Goal: Transaction & Acquisition: Purchase product/service

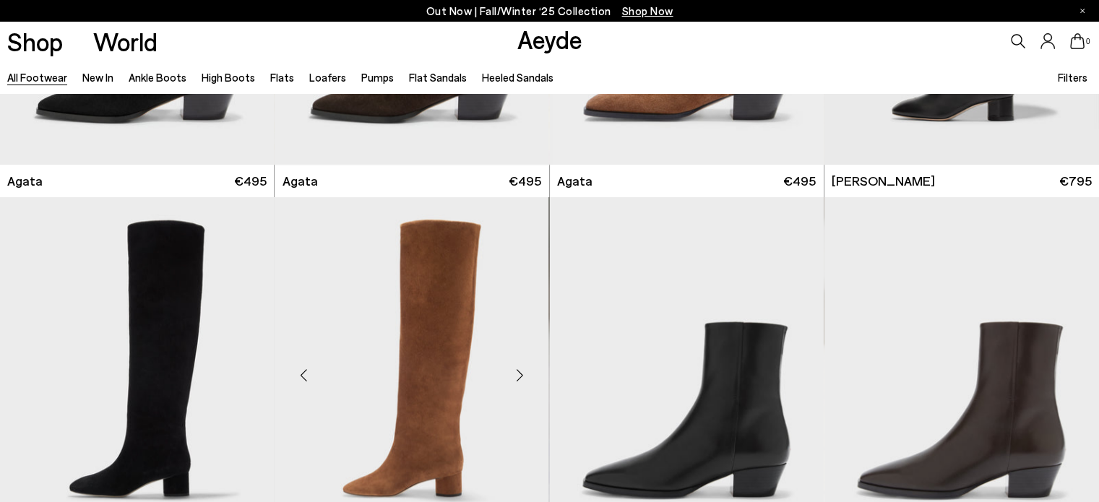
scroll to position [722, 0]
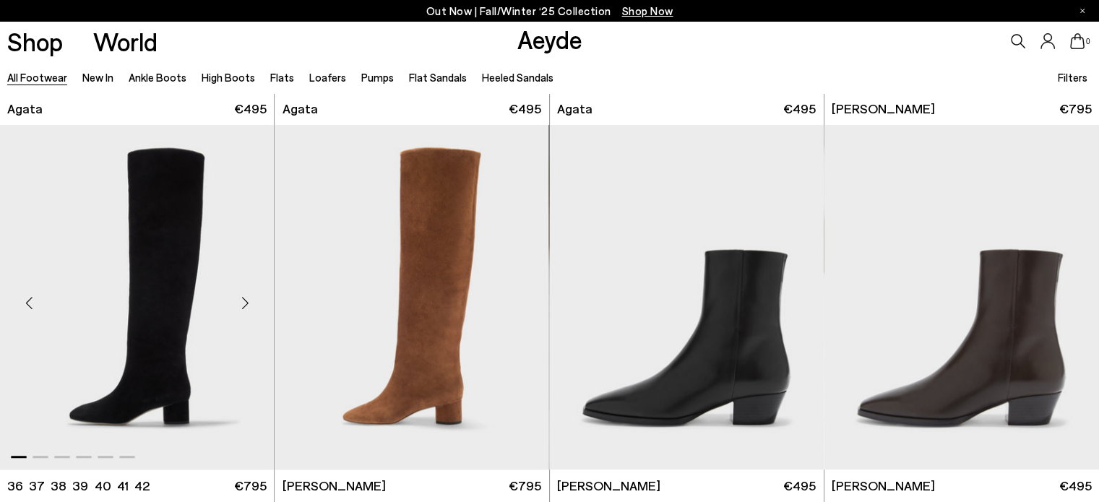
click at [206, 256] on img "1 / 6" at bounding box center [137, 297] width 274 height 345
click at [709, 306] on img "1 / 6" at bounding box center [687, 297] width 274 height 345
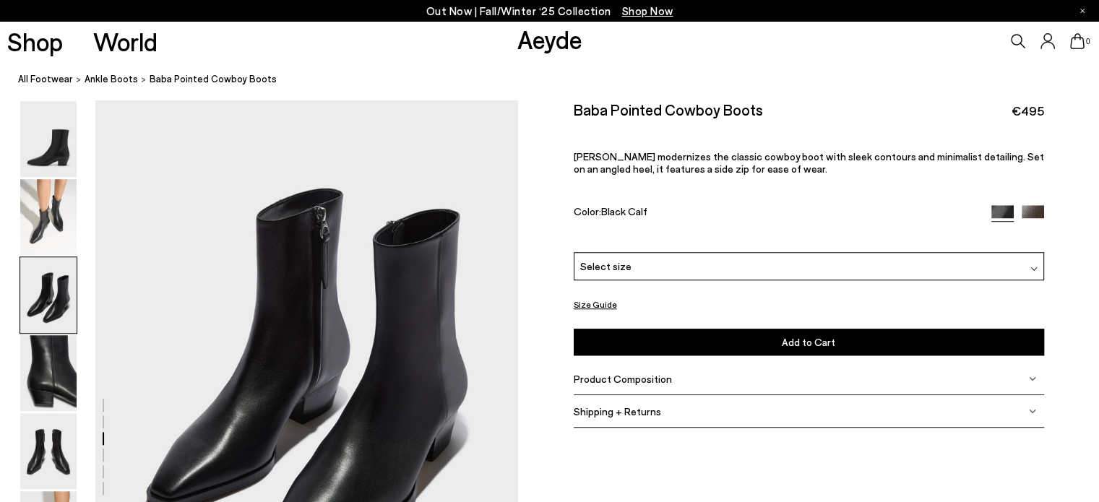
scroll to position [1156, 0]
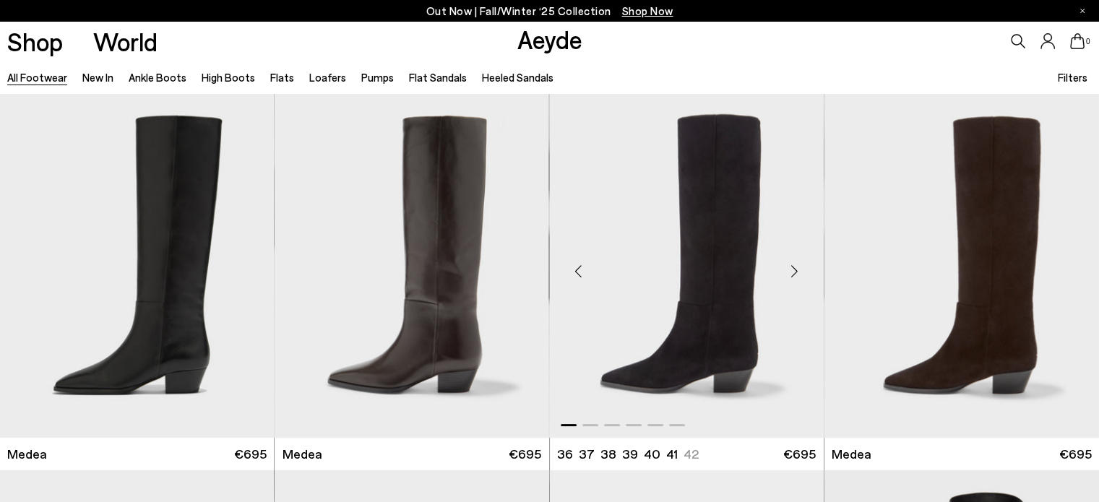
click at [762, 222] on img "1 / 6" at bounding box center [687, 265] width 274 height 345
click at [220, 282] on img "1 / 6" at bounding box center [137, 265] width 274 height 345
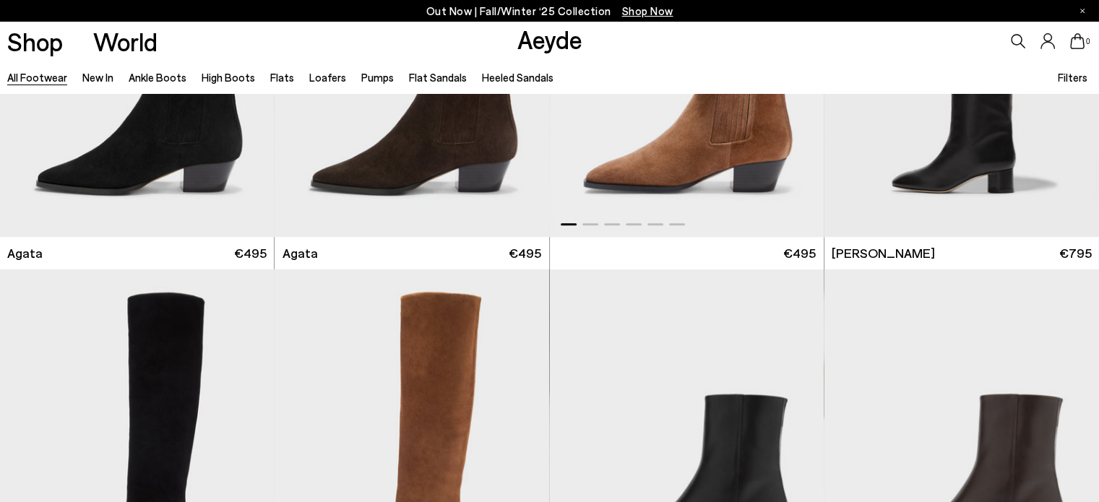
scroll to position [506, 0]
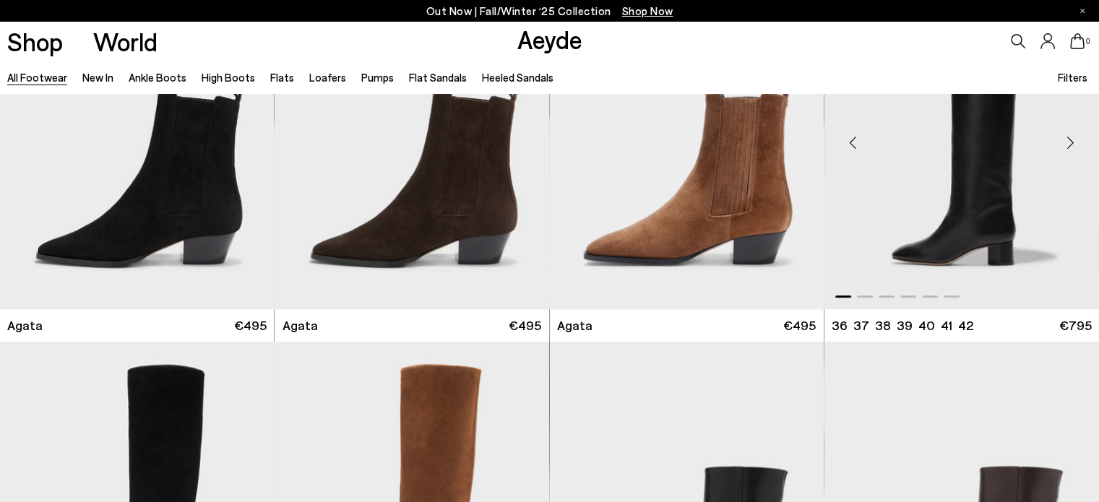
click at [1030, 193] on img "1 / 6" at bounding box center [961, 137] width 274 height 345
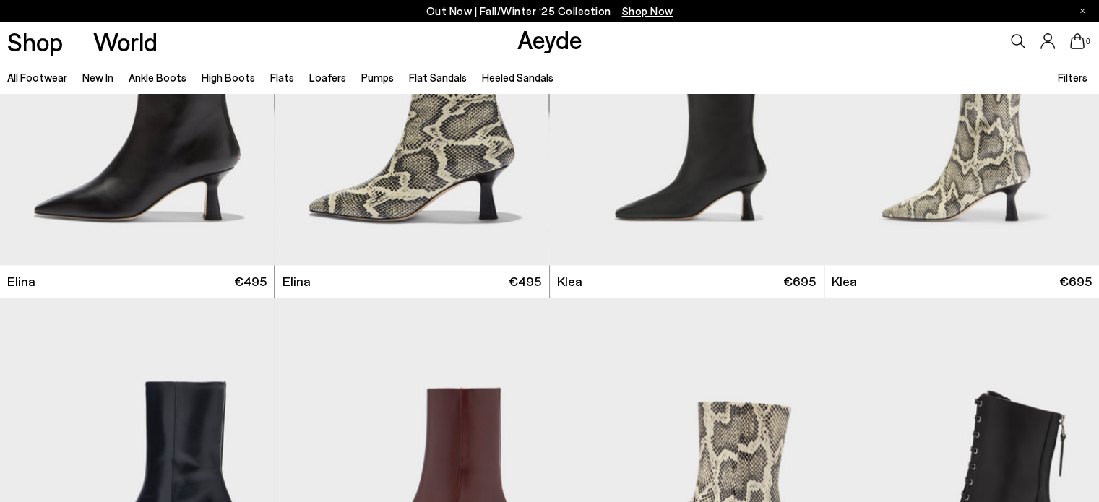
scroll to position [1878, 0]
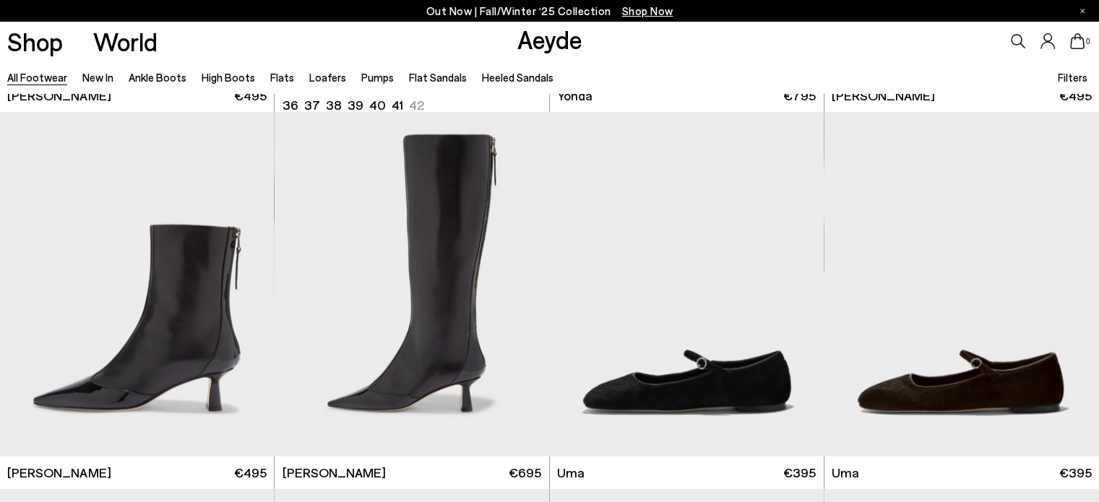
scroll to position [3756, 0]
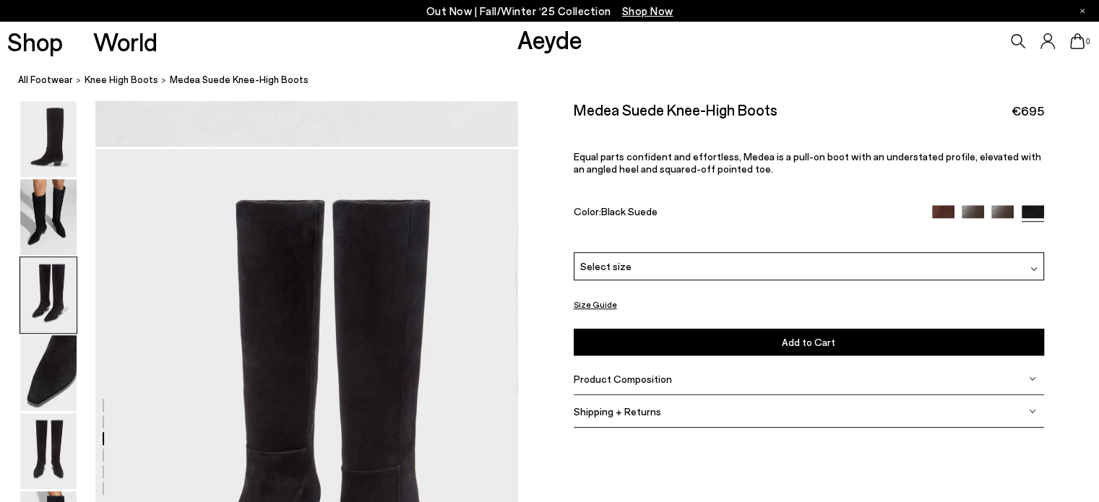
scroll to position [1300, 0]
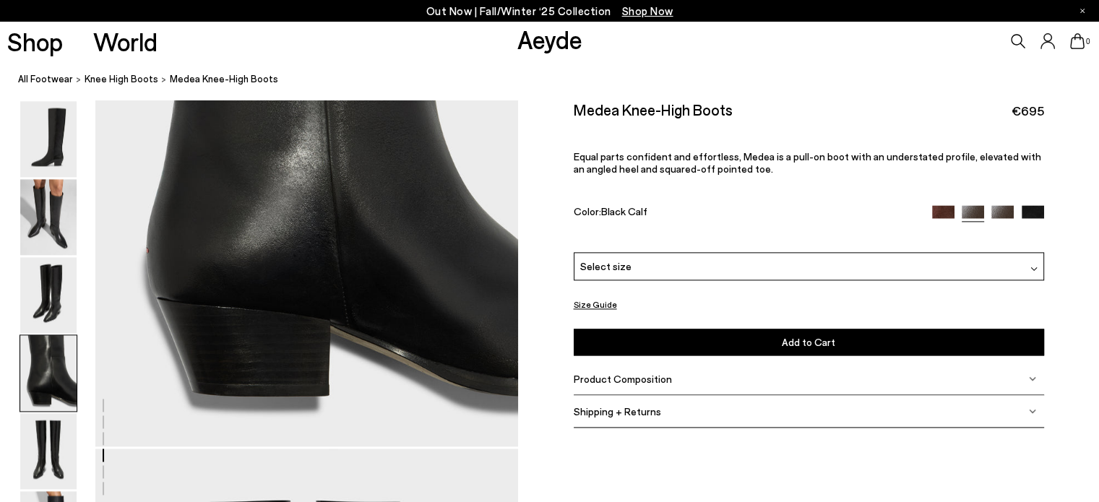
scroll to position [2022, 0]
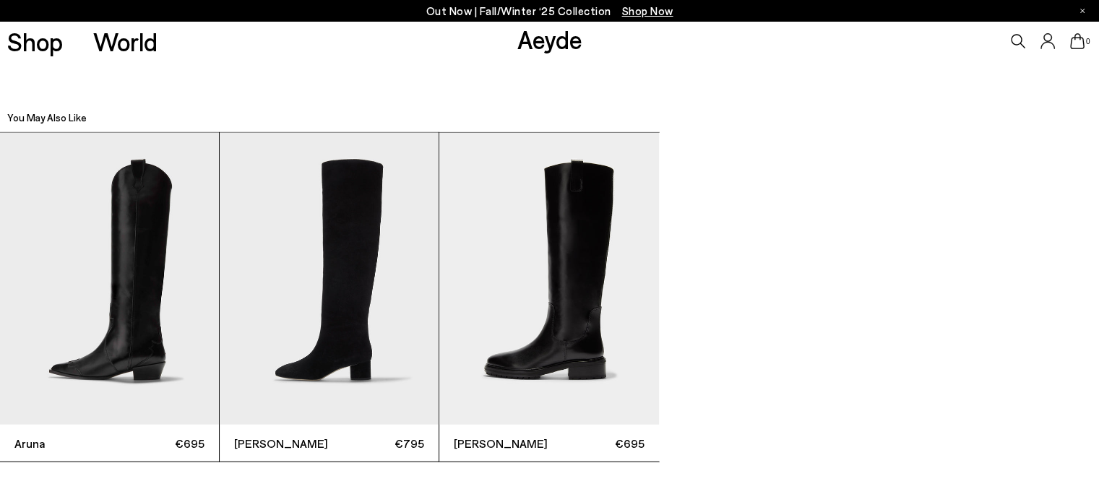
scroll to position [3467, 0]
